Goal: Check status: Check status

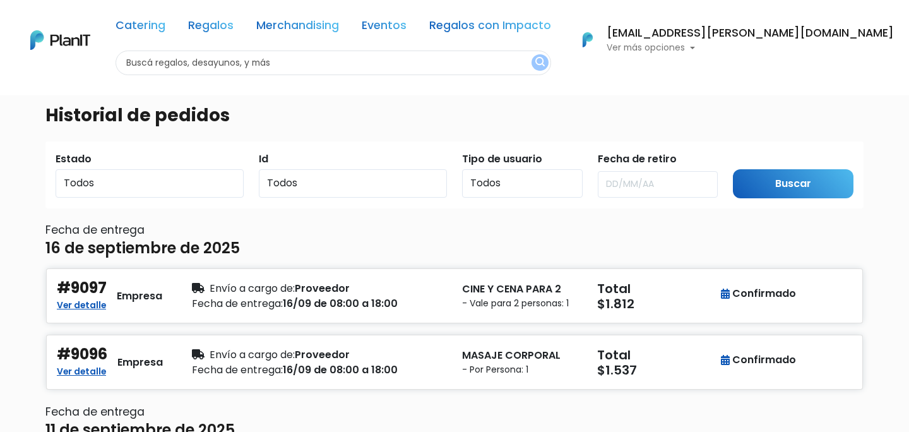
click at [93, 371] on link "Ver detalle" at bounding box center [81, 370] width 49 height 15
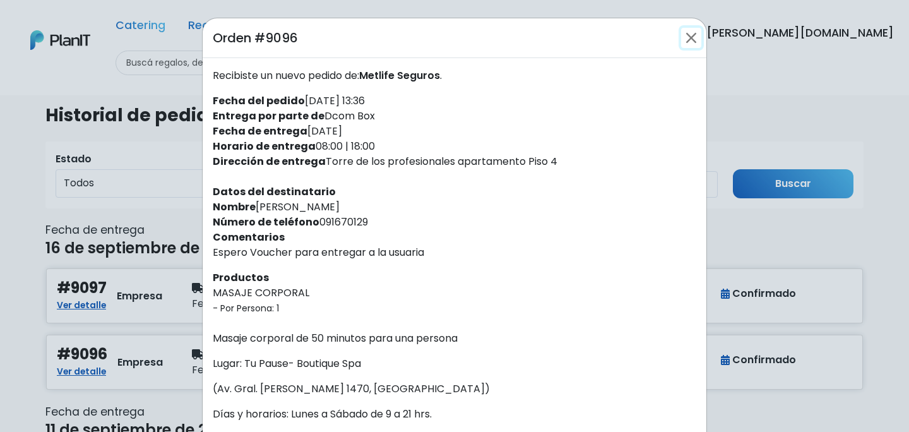
click at [693, 39] on button "Close" at bounding box center [691, 38] width 20 height 20
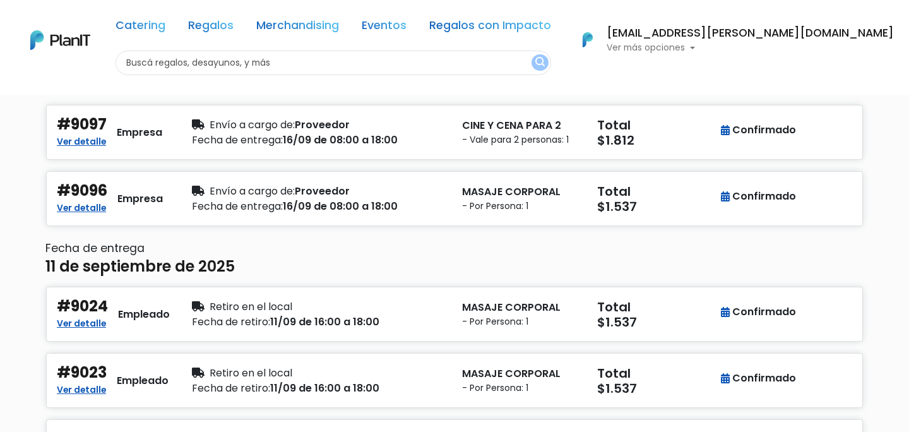
scroll to position [164, 0]
click at [93, 319] on link "Ver detalle" at bounding box center [81, 321] width 49 height 15
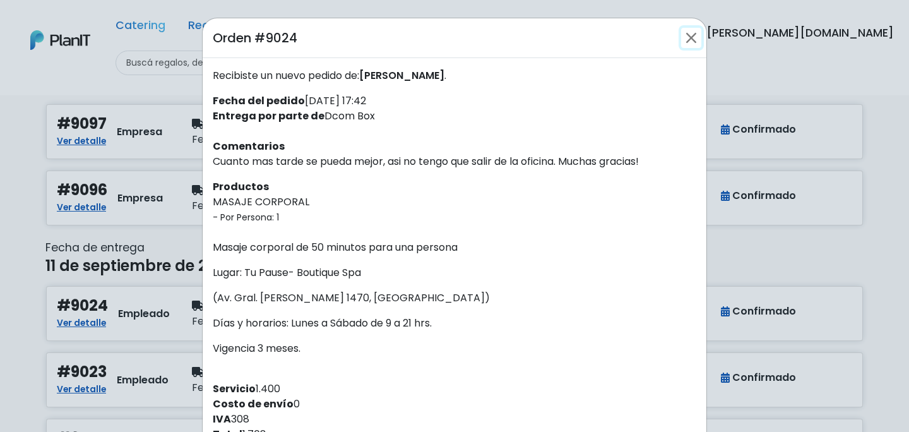
click at [690, 40] on button "Close" at bounding box center [691, 38] width 20 height 20
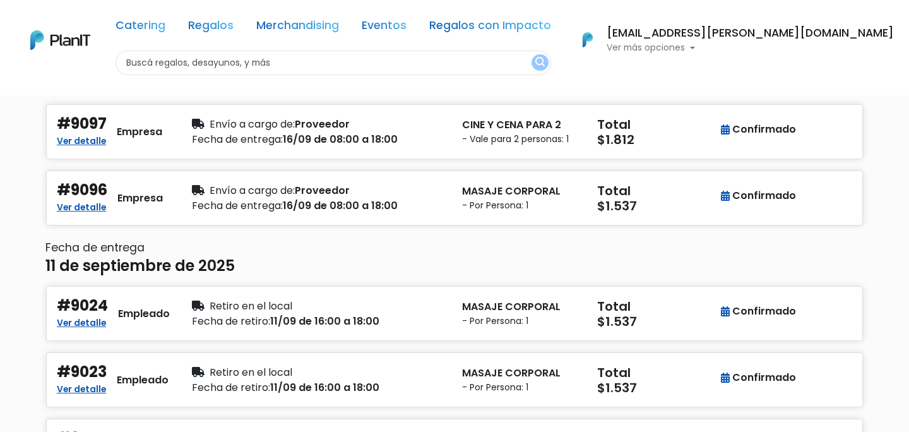
click at [774, 48] on p "Ver más opciones" at bounding box center [750, 48] width 287 height 9
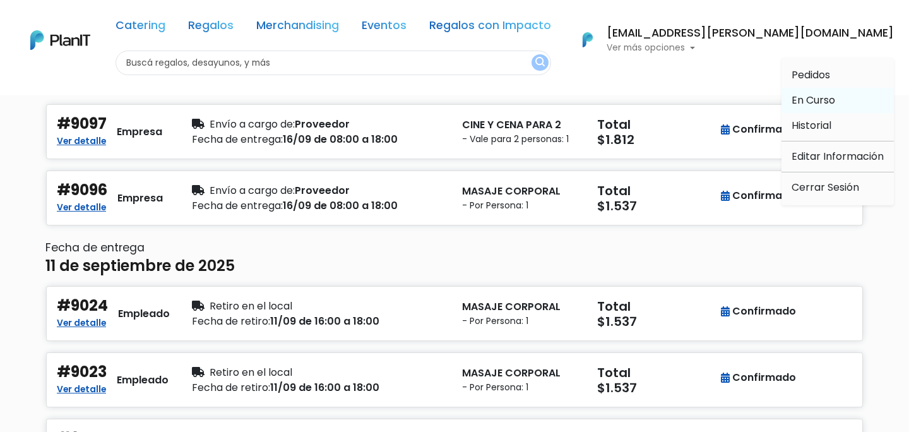
click at [815, 101] on span "En Curso" at bounding box center [814, 100] width 44 height 15
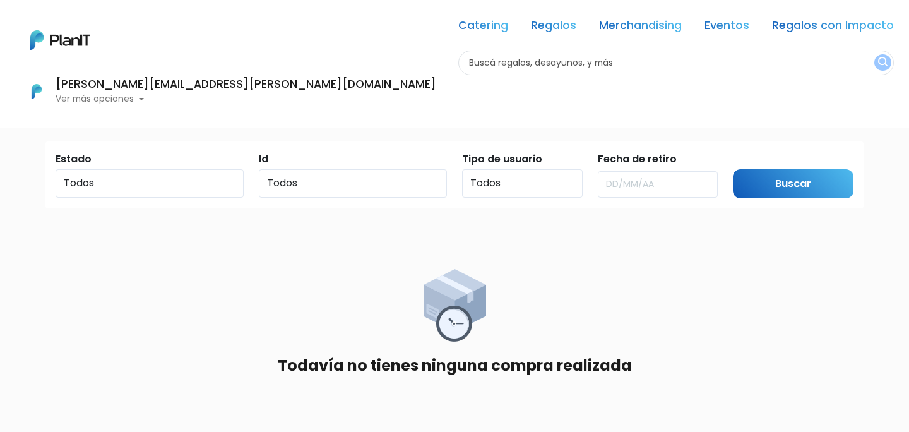
click at [436, 95] on p "Ver más opciones" at bounding box center [246, 99] width 381 height 9
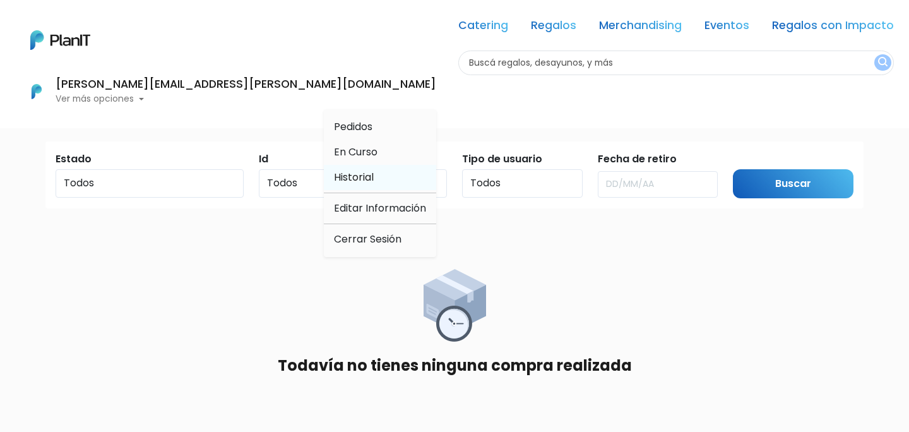
click at [374, 170] on span "Historial" at bounding box center [354, 177] width 40 height 15
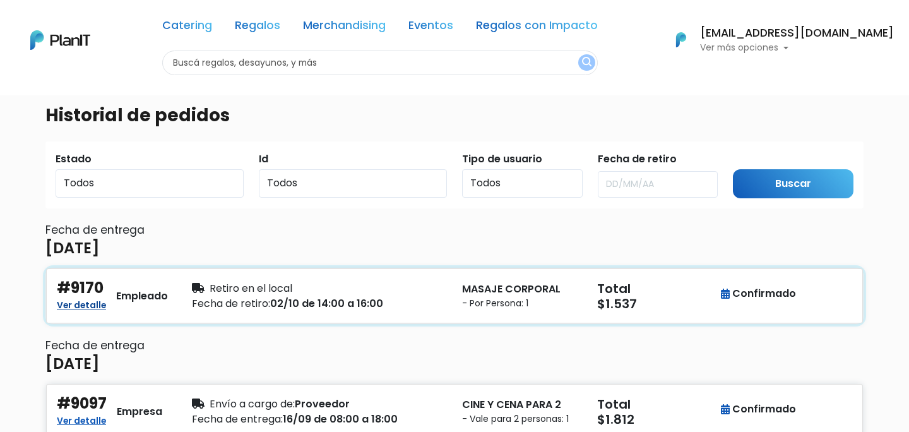
click at [89, 305] on link "Ver detalle" at bounding box center [81, 303] width 49 height 15
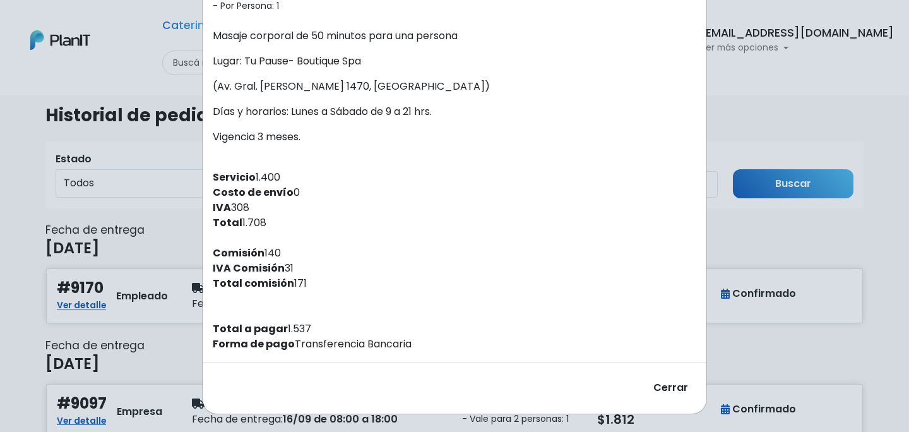
scroll to position [171, 0]
